Goal: Check status

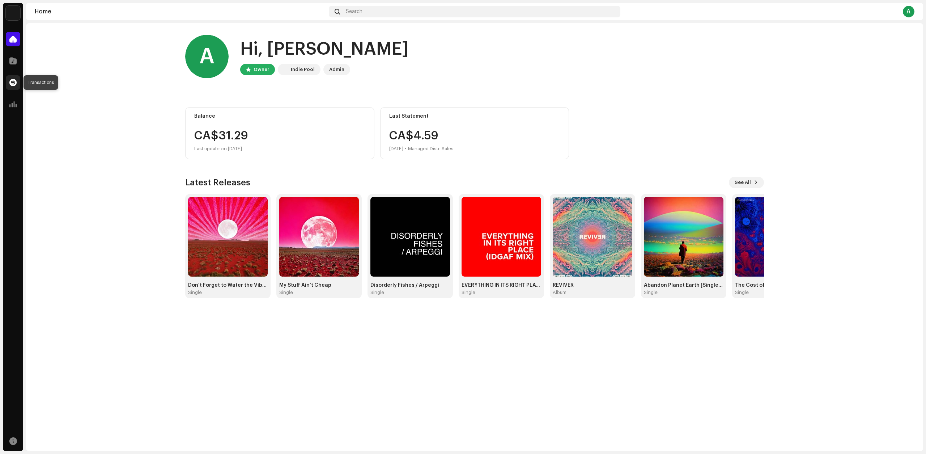
click at [13, 84] on span at bounding box center [12, 83] width 7 height 6
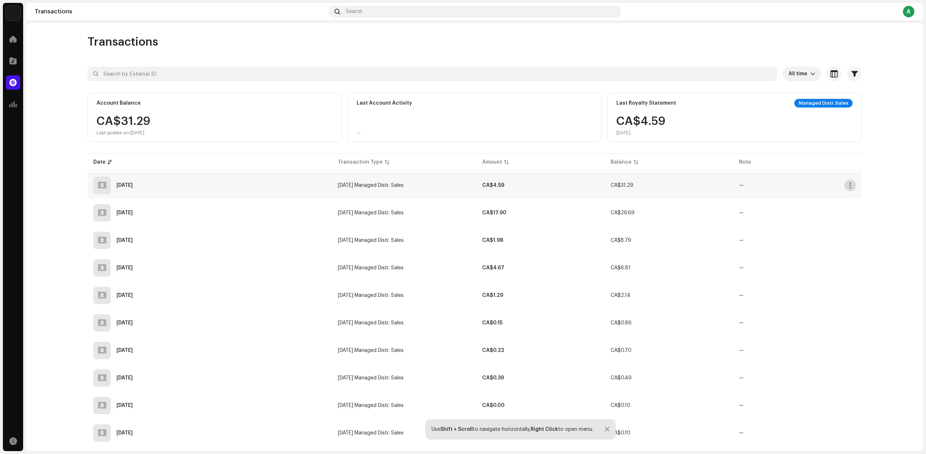
click at [850, 186] on span "button" at bounding box center [850, 185] width 5 height 6
click at [818, 153] on table "Date Transaction Type Amount Balance Note [DATE] [DATE] Managed Distr. Sales CA…" at bounding box center [475, 368] width 774 height 433
